Goal: Task Accomplishment & Management: Use online tool/utility

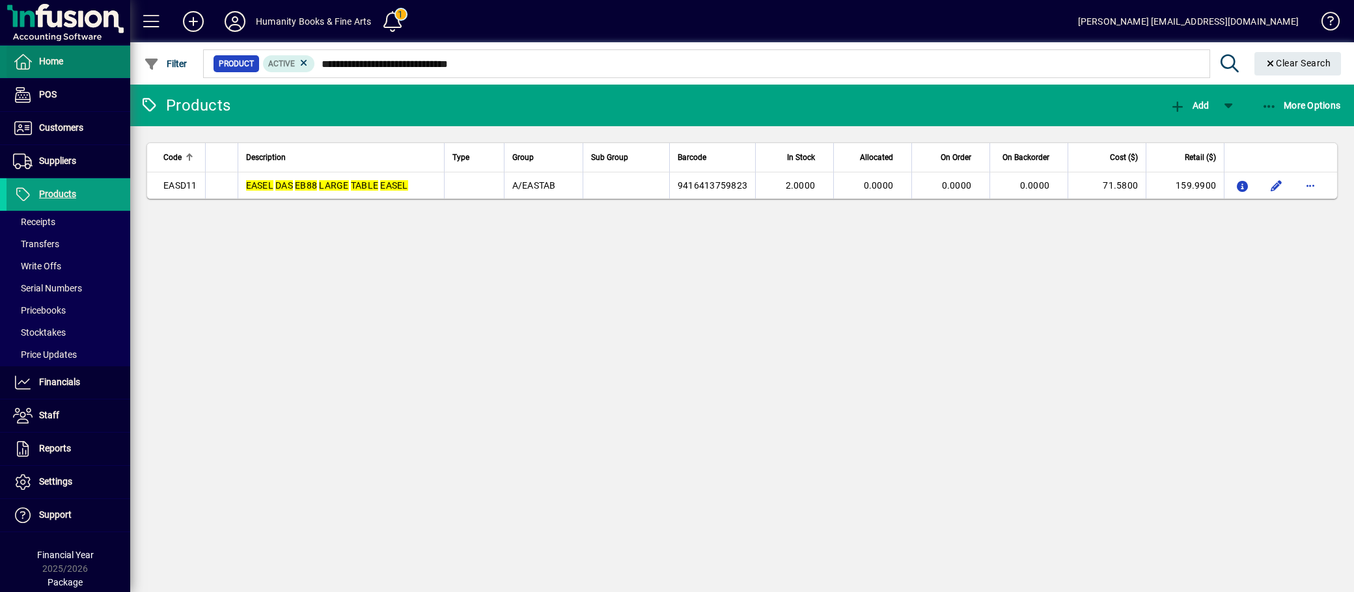
click at [50, 62] on span "Home" at bounding box center [51, 61] width 24 height 10
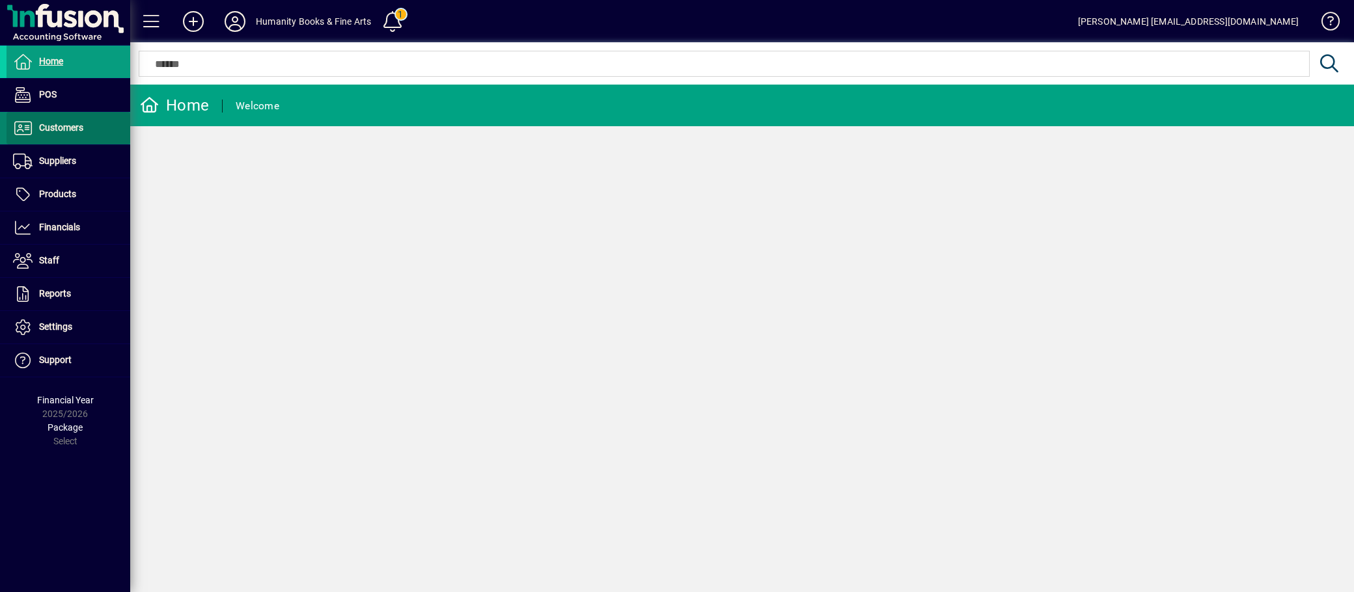
click at [54, 131] on span "Customers" at bounding box center [61, 127] width 44 height 10
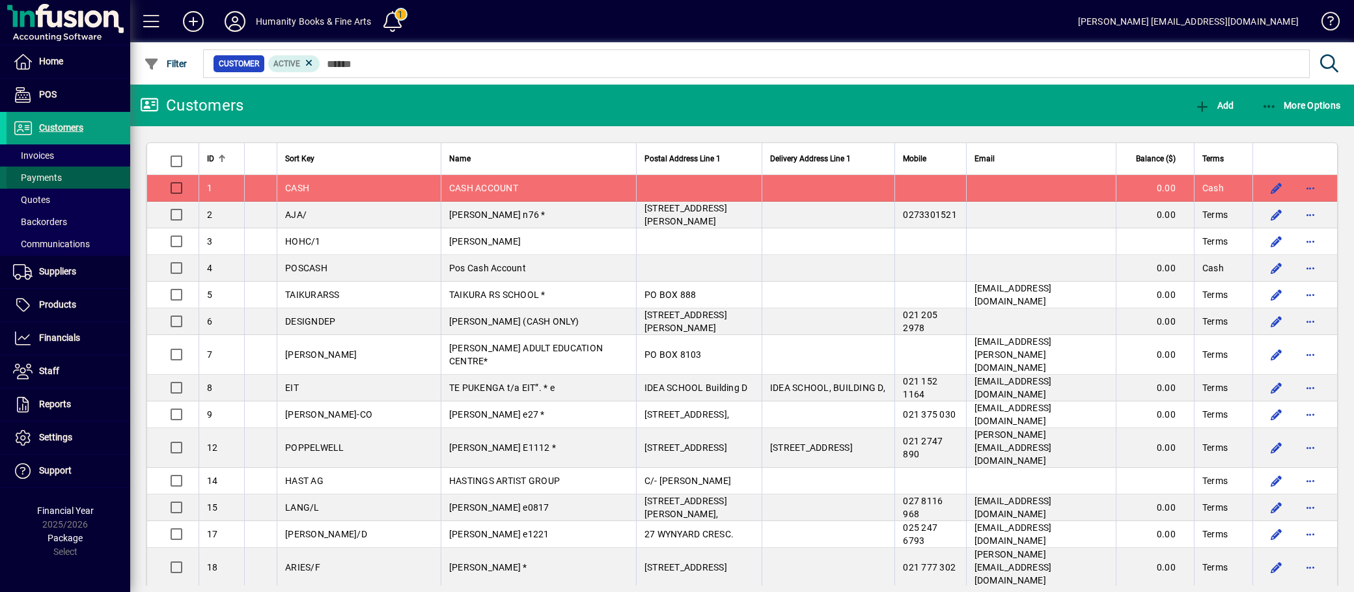
click at [40, 173] on span "Payments" at bounding box center [37, 177] width 49 height 10
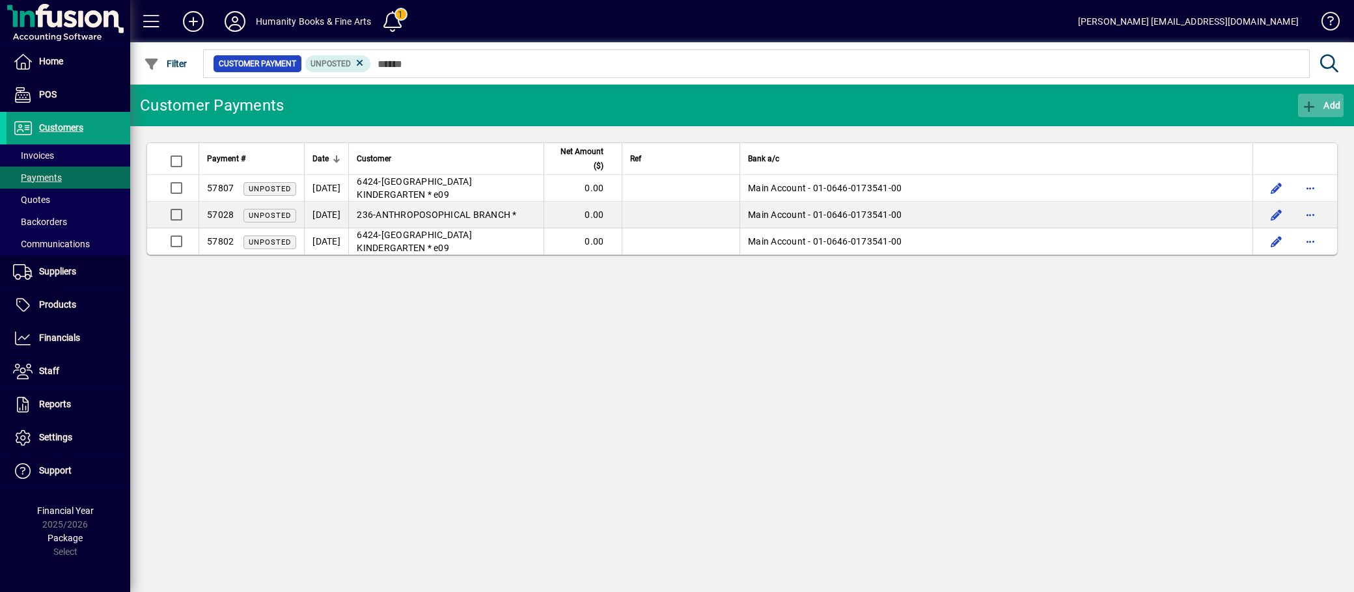
click at [1308, 100] on icon "button" at bounding box center [1309, 106] width 16 height 13
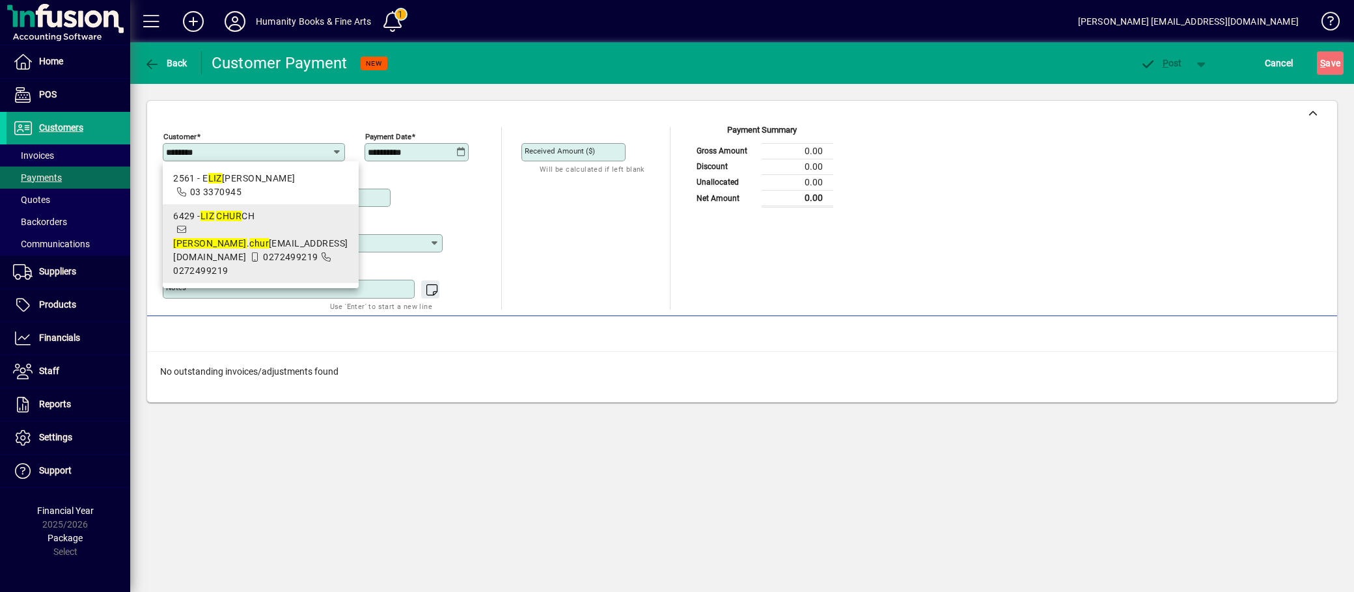
click at [210, 219] on em "LIZ" at bounding box center [207, 216] width 14 height 10
type input "**********"
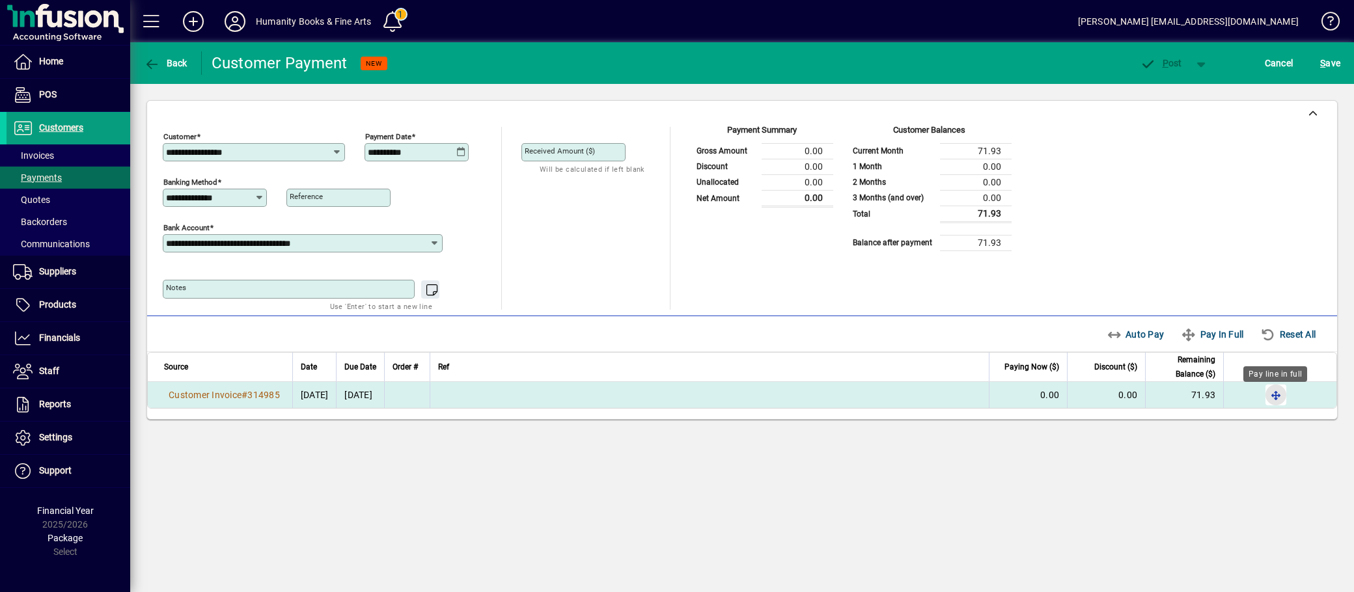
click at [1276, 402] on span "button" at bounding box center [1275, 394] width 31 height 31
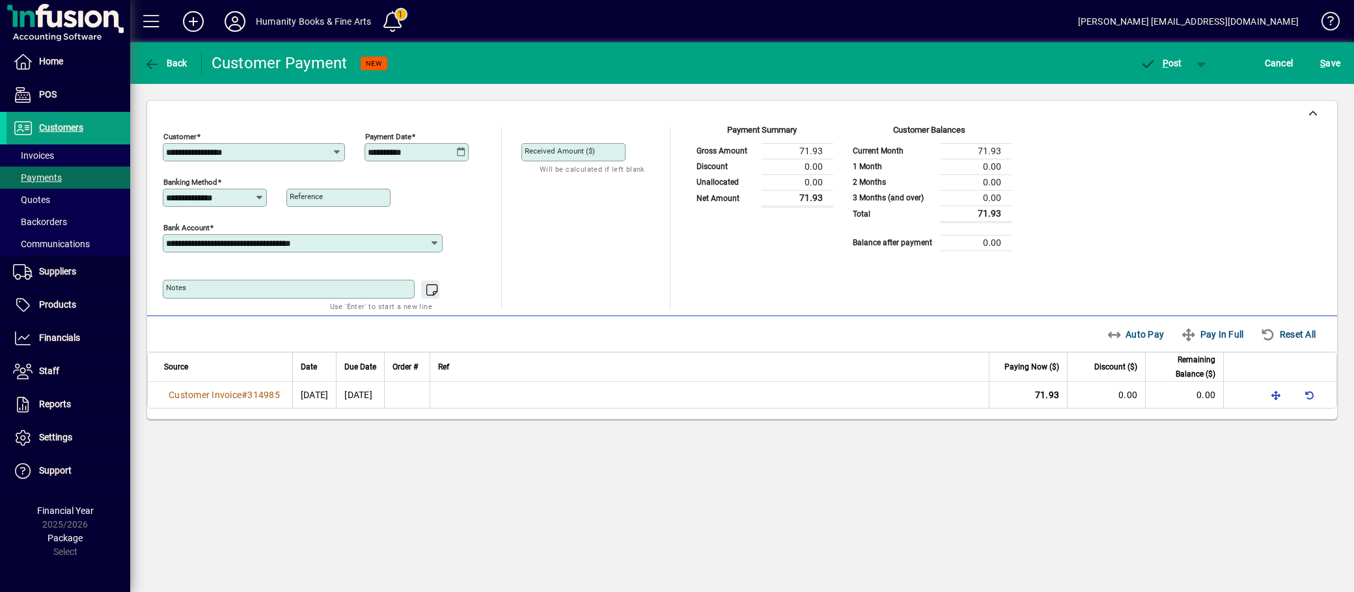
drag, startPoint x: 1043, startPoint y: 454, endPoint x: 1101, endPoint y: 434, distance: 61.1
click at [1044, 452] on div "**********" at bounding box center [742, 317] width 1224 height 550
click at [1049, 495] on div "**********" at bounding box center [742, 317] width 1224 height 550
click at [1165, 69] on span "button" at bounding box center [1160, 63] width 55 height 31
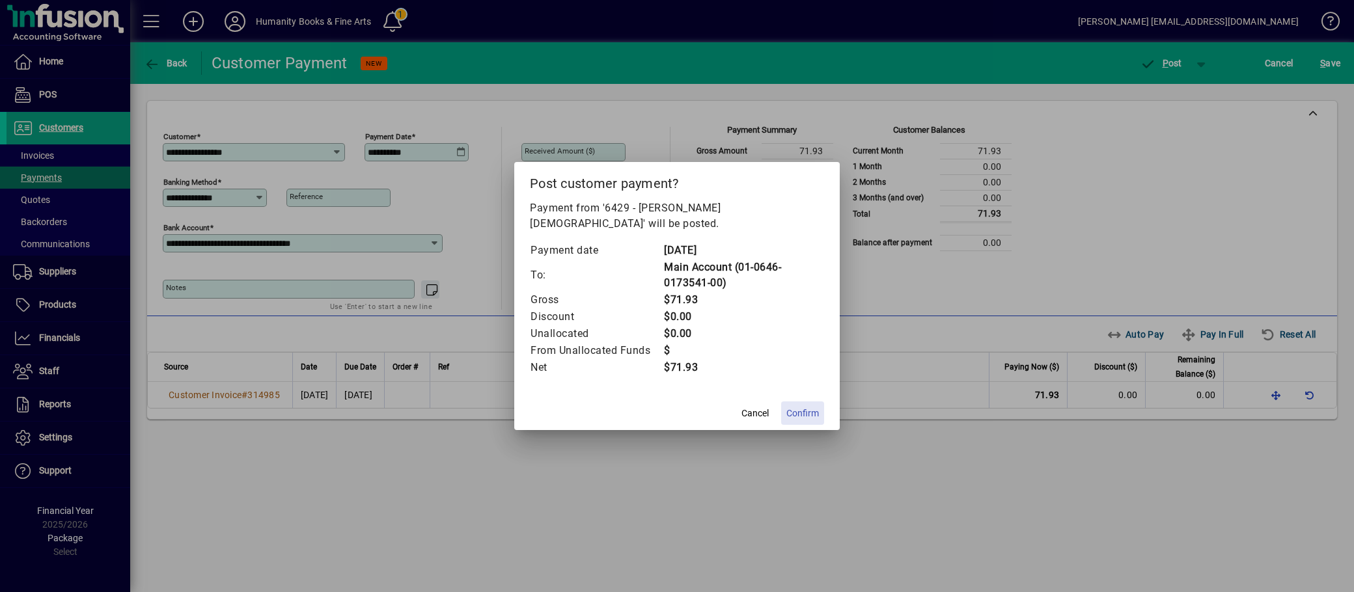
click at [799, 407] on span "Confirm" at bounding box center [802, 414] width 33 height 14
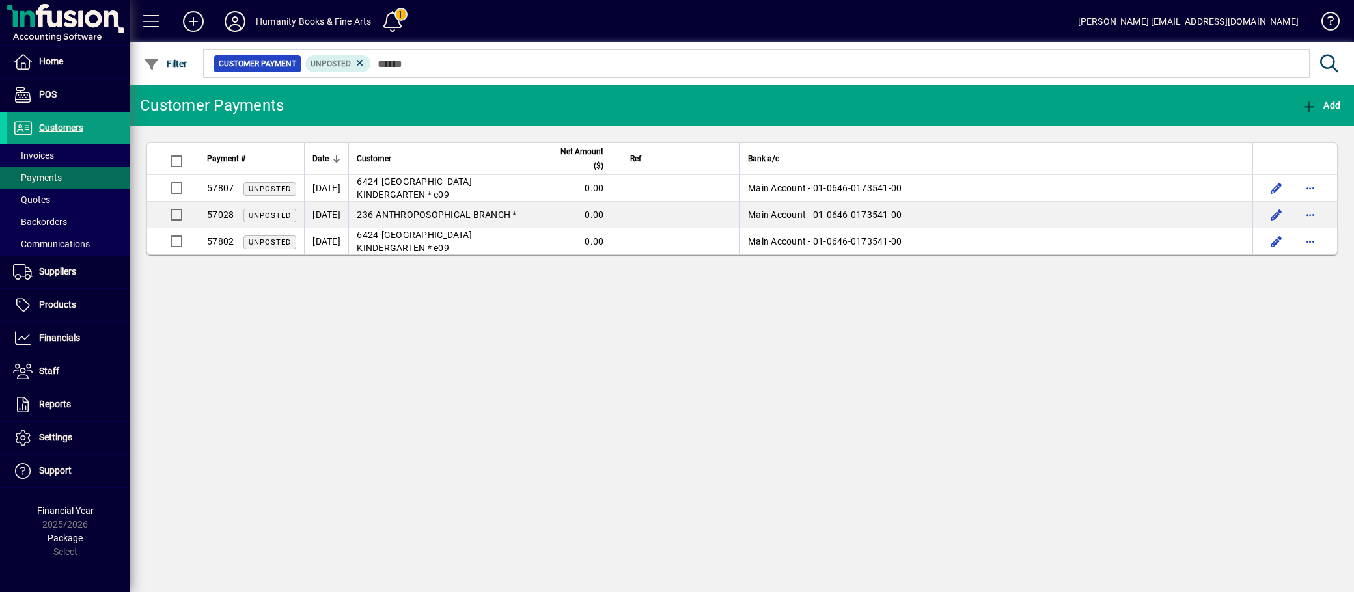
click at [434, 475] on div "Customer Payments Add Payment # Date Customer Net Amount ($) Ref Bank a/c 57807…" at bounding box center [742, 339] width 1224 height 508
click at [436, 478] on div "Customer Payments Add Payment # Date Customer Net Amount ($) Ref Bank a/c 57807…" at bounding box center [742, 339] width 1224 height 508
click at [61, 276] on span "Suppliers" at bounding box center [57, 271] width 37 height 10
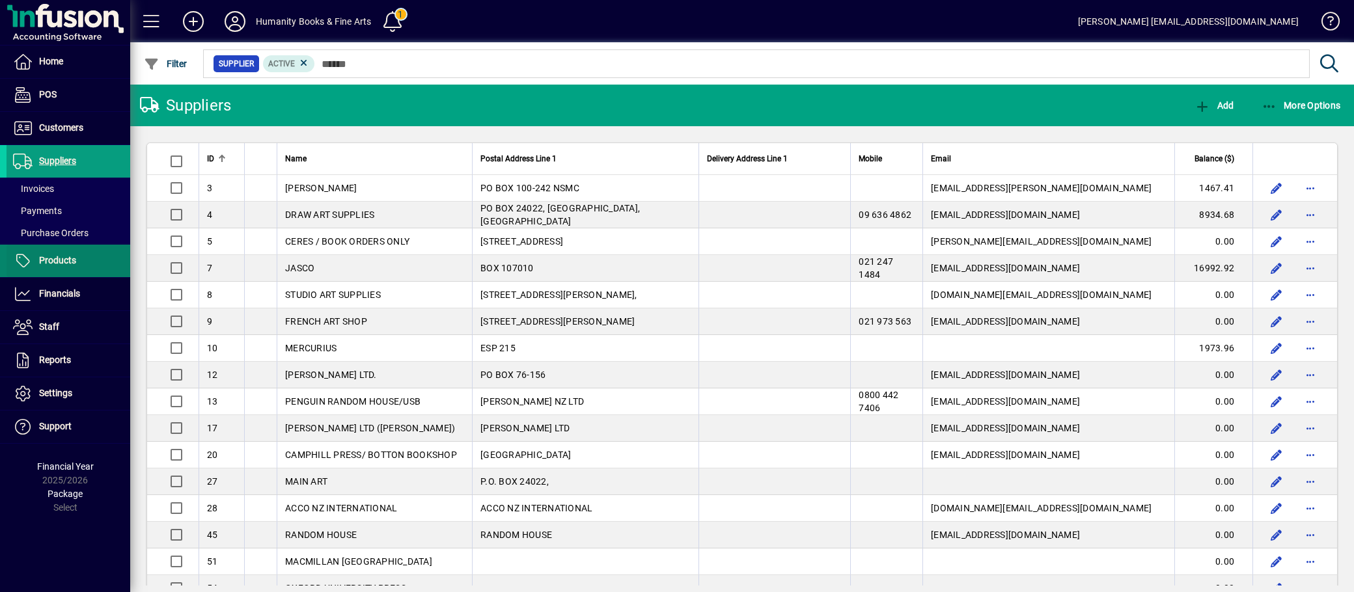
click at [57, 267] on span "Products" at bounding box center [42, 261] width 70 height 16
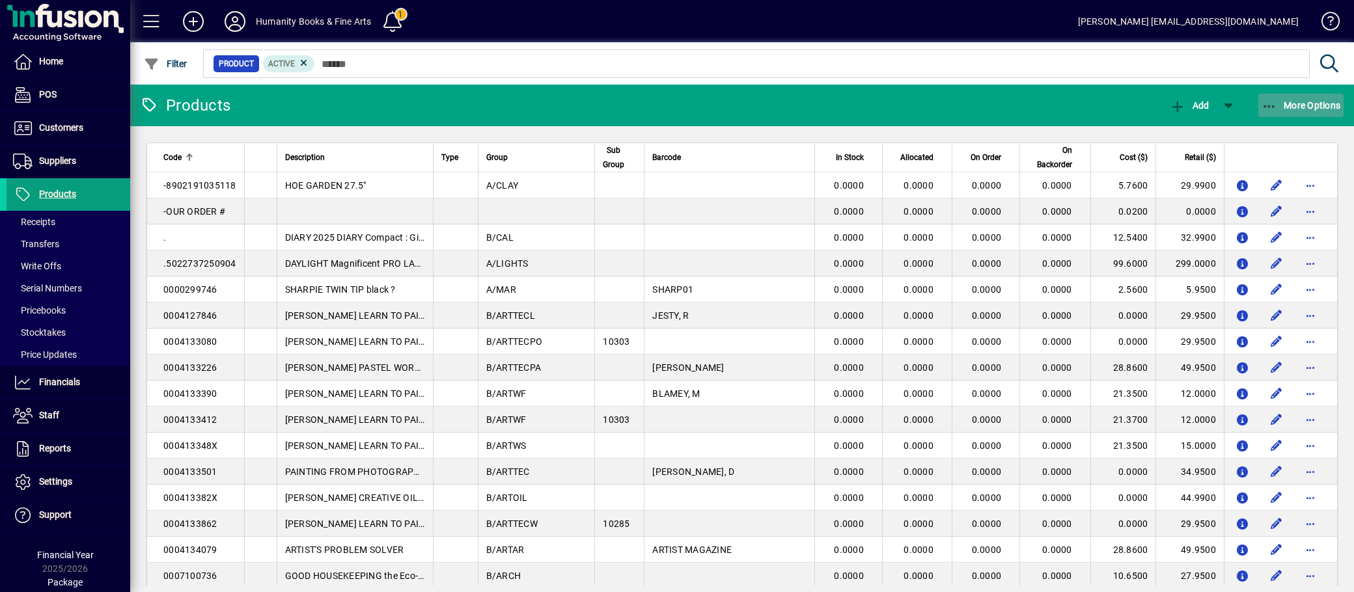
click at [1272, 102] on icon "button" at bounding box center [1269, 106] width 16 height 13
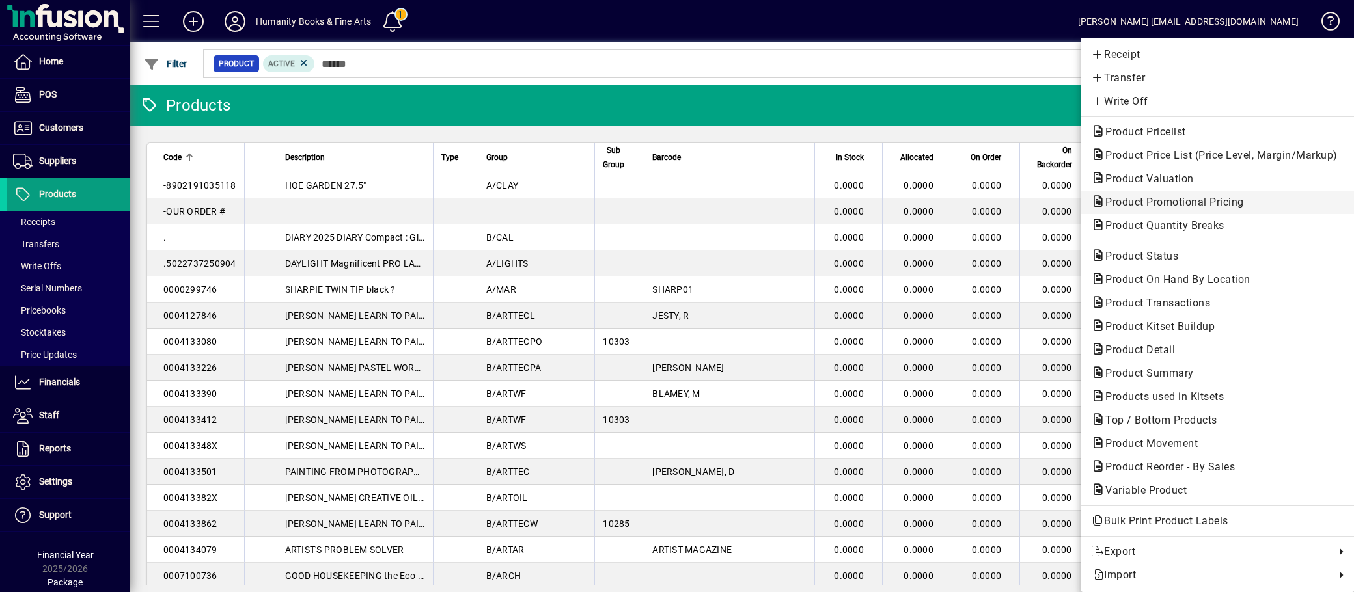
click at [1225, 197] on span "Product Promotional Pricing" at bounding box center [1170, 202] width 159 height 12
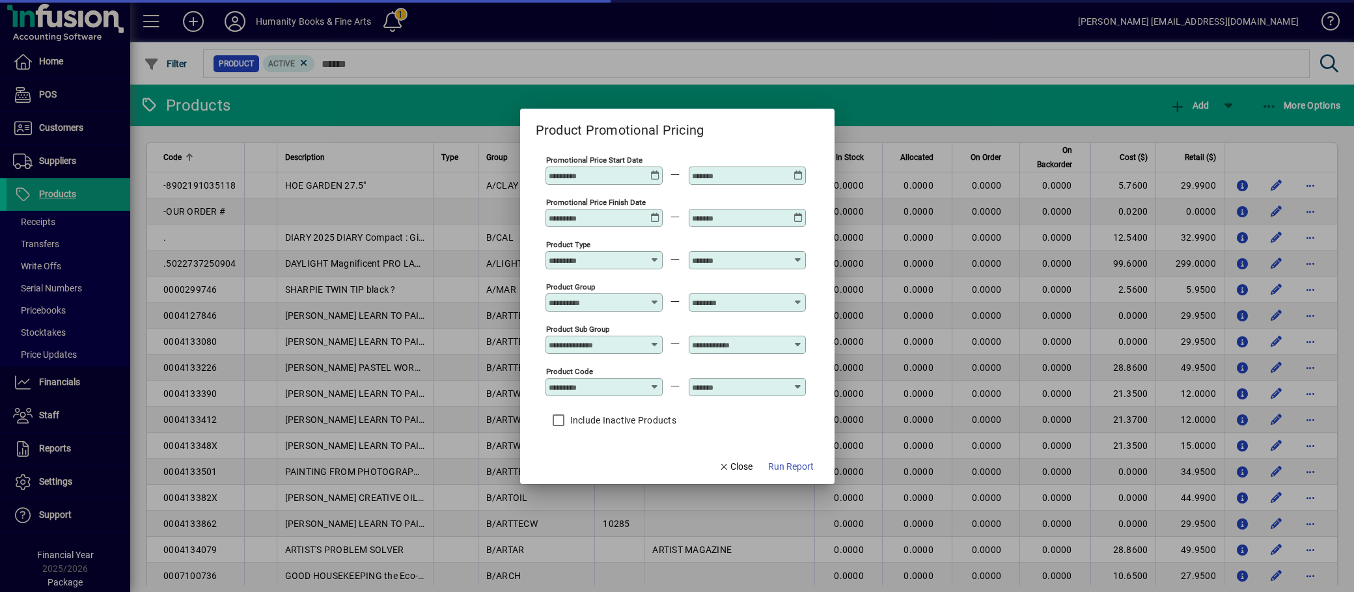
click at [1023, 113] on div at bounding box center [677, 296] width 1354 height 592
click at [1255, 104] on div "More Options" at bounding box center [1301, 105] width 107 height 23
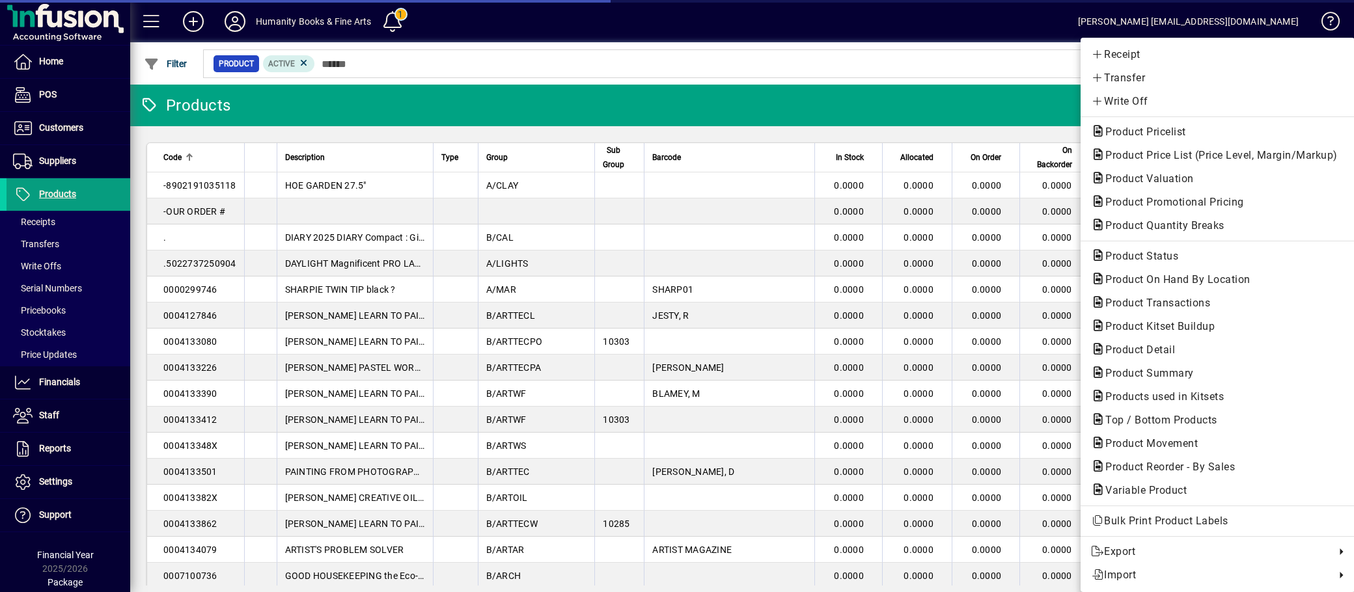
click at [1263, 103] on div "Receipt Transfer Write Off Product Pricelist Product Price List (Price Level, M…" at bounding box center [1217, 315] width 274 height 554
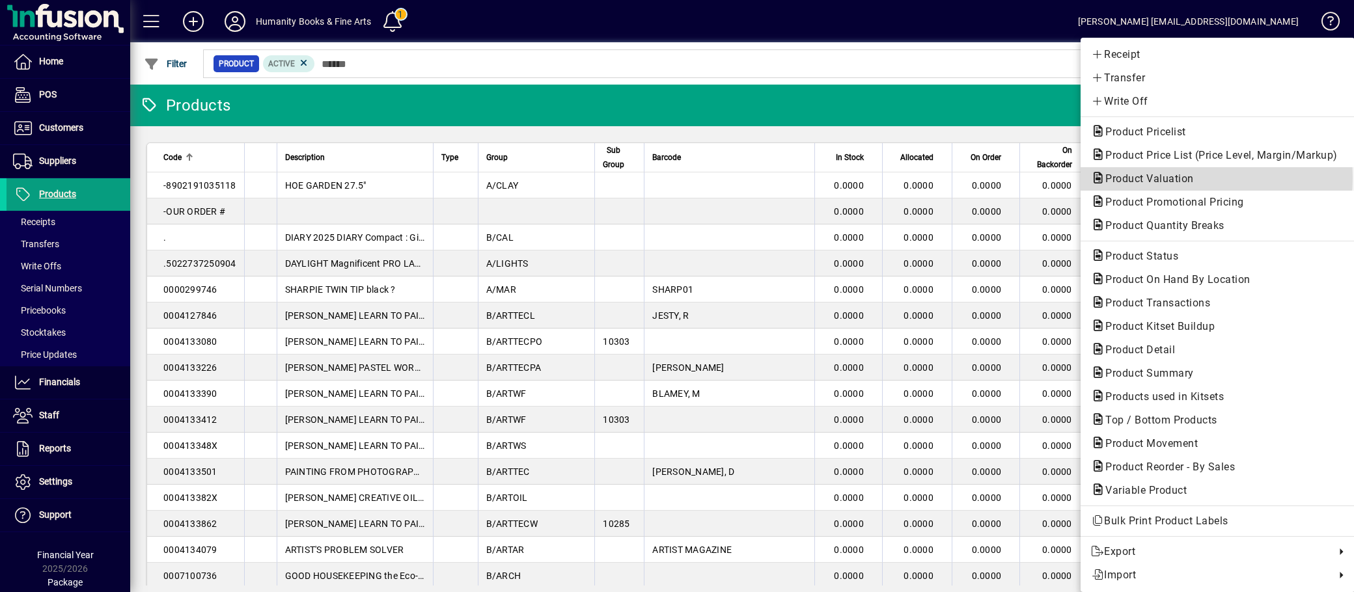
click at [1165, 178] on span "Product Valuation" at bounding box center [1145, 178] width 109 height 12
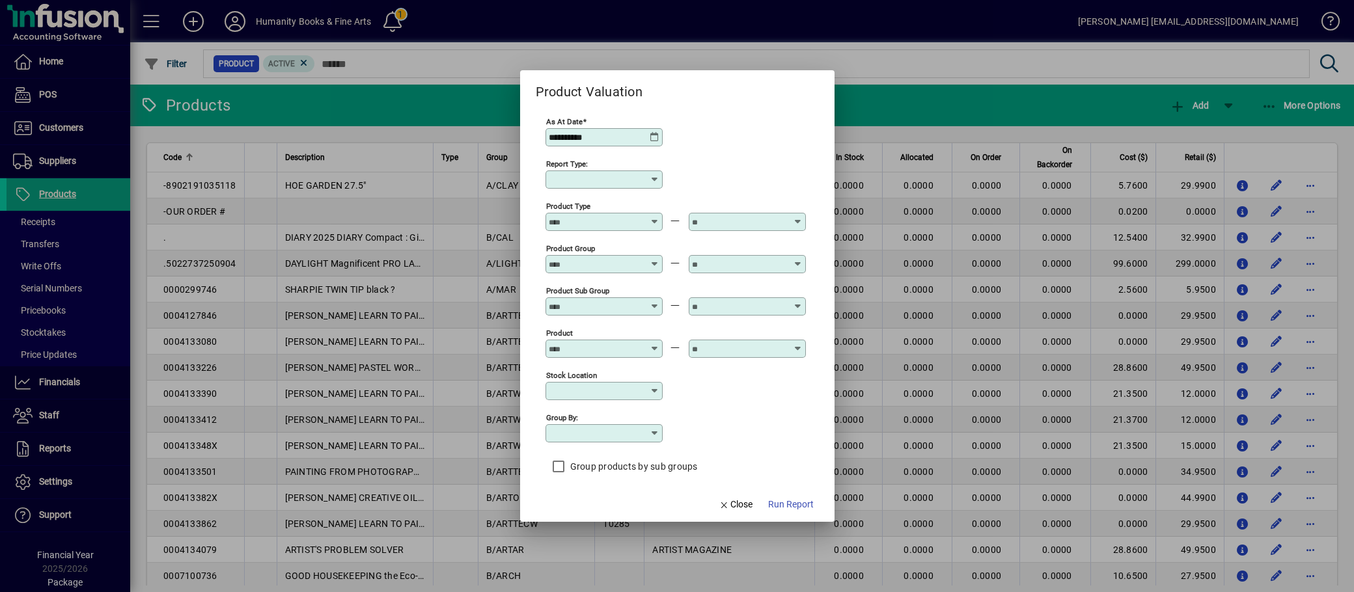
type input "******"
type input "**********"
click at [801, 508] on span "Run Report" at bounding box center [791, 505] width 46 height 14
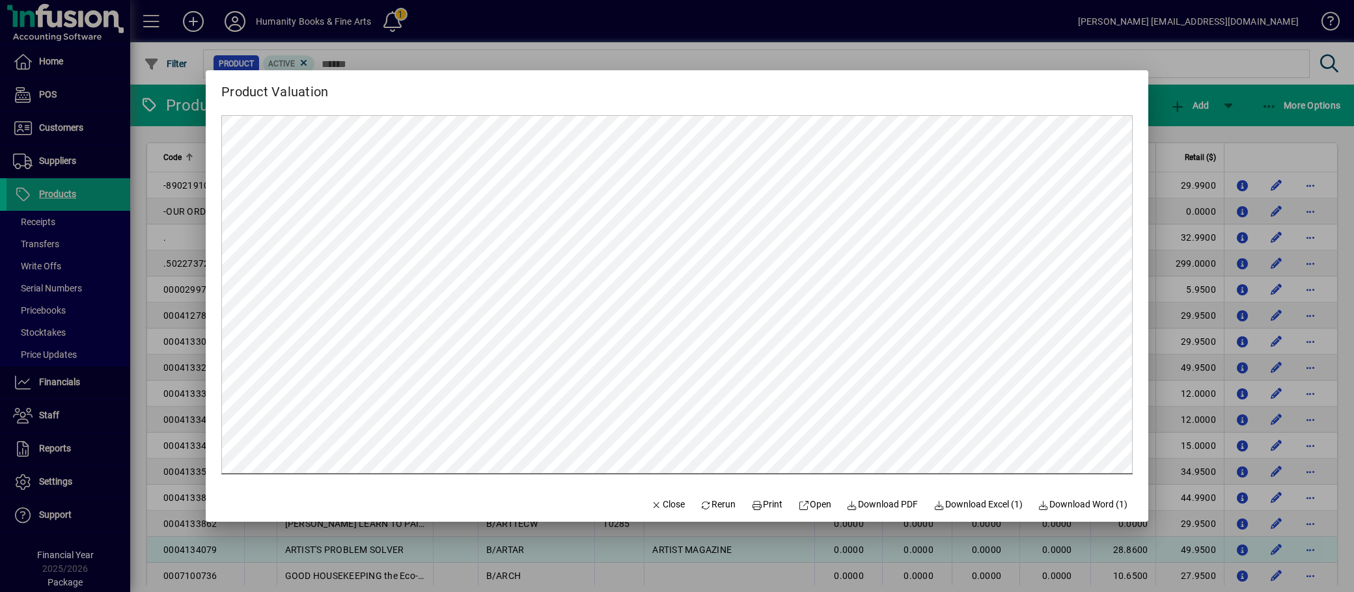
click at [595, 540] on div at bounding box center [677, 296] width 1354 height 592
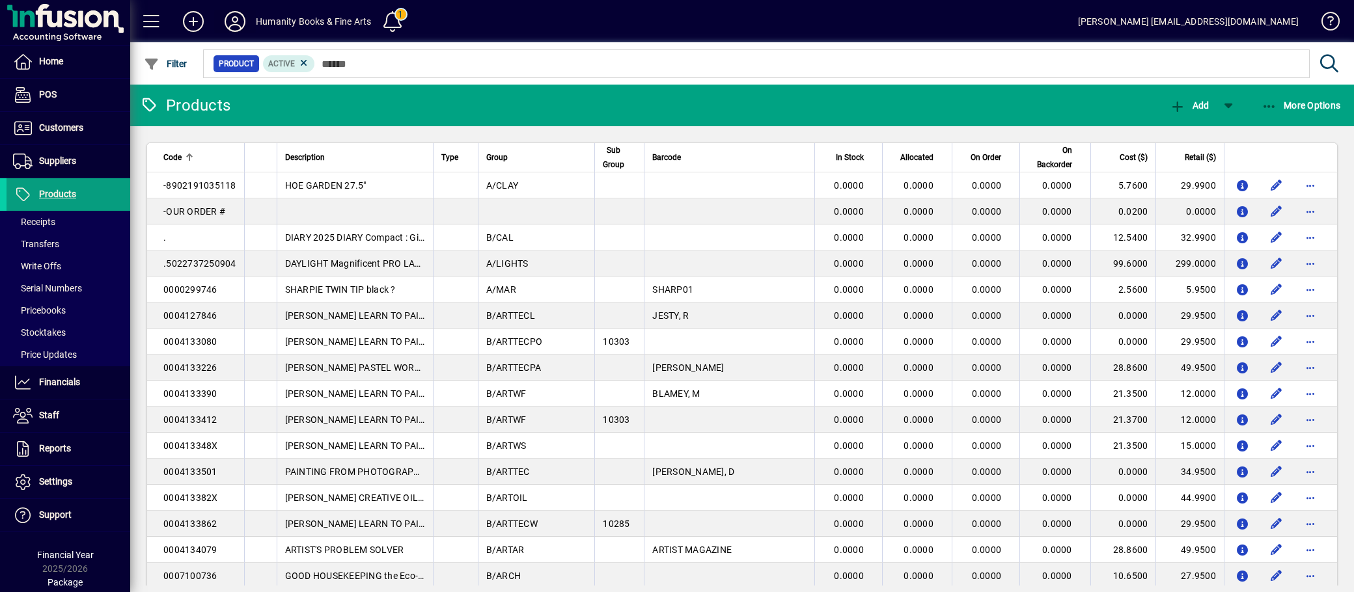
click at [240, 16] on icon at bounding box center [235, 21] width 26 height 21
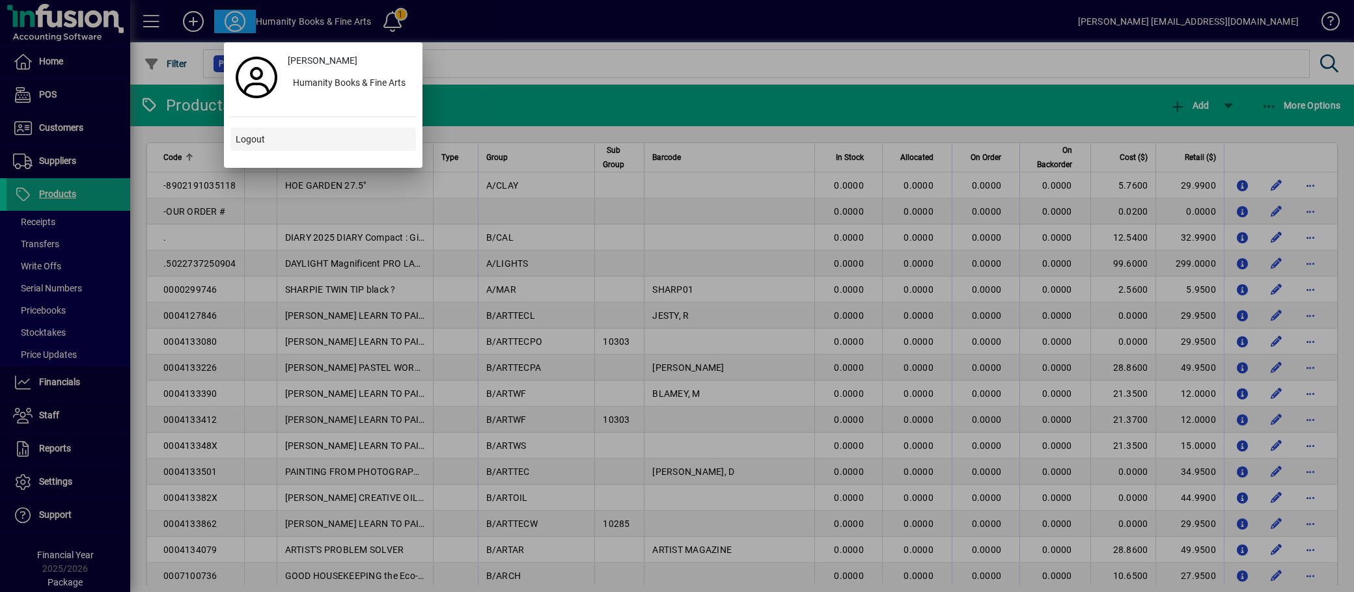
click at [250, 134] on span "Logout" at bounding box center [250, 140] width 29 height 14
